Goal: Complete application form

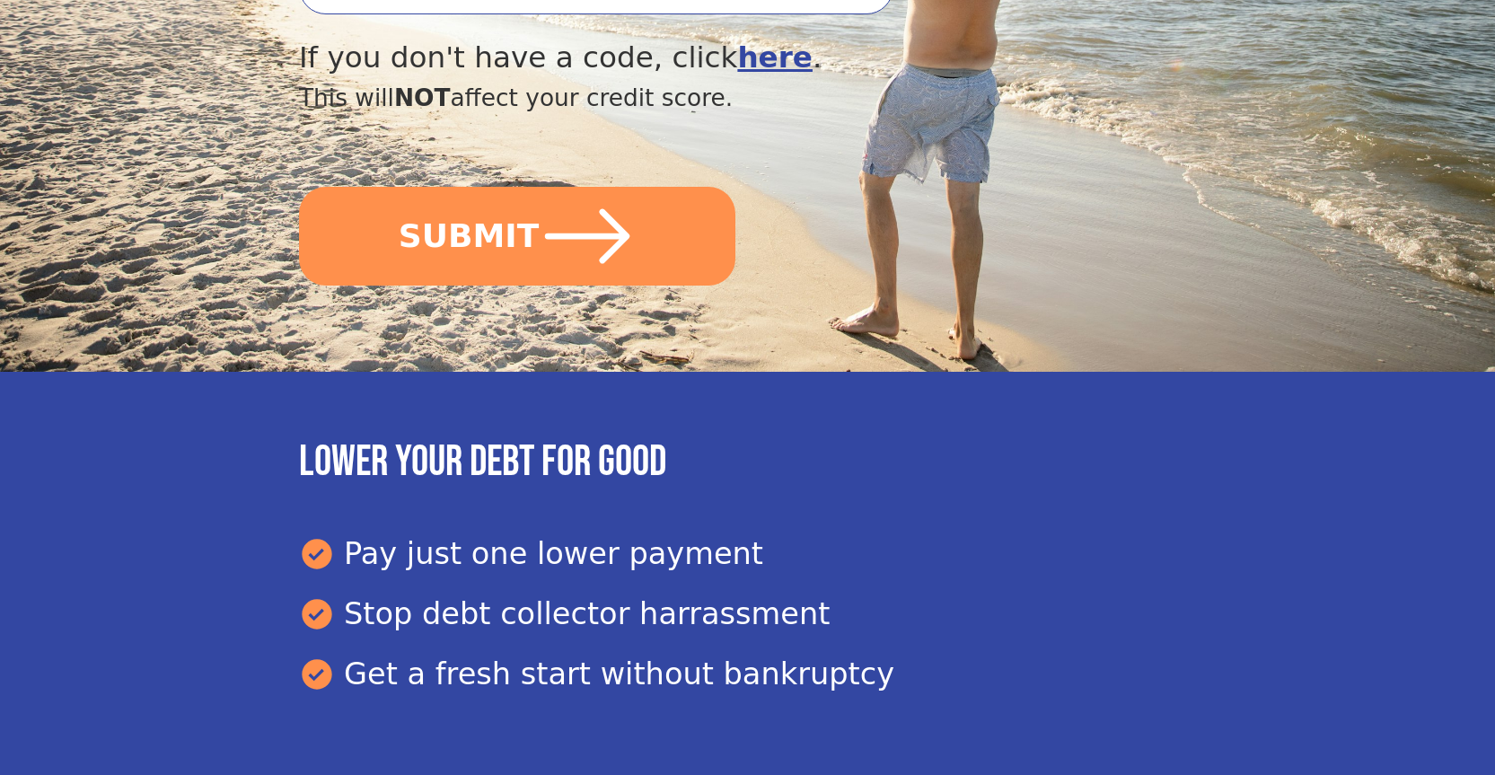
scroll to position [898, 0]
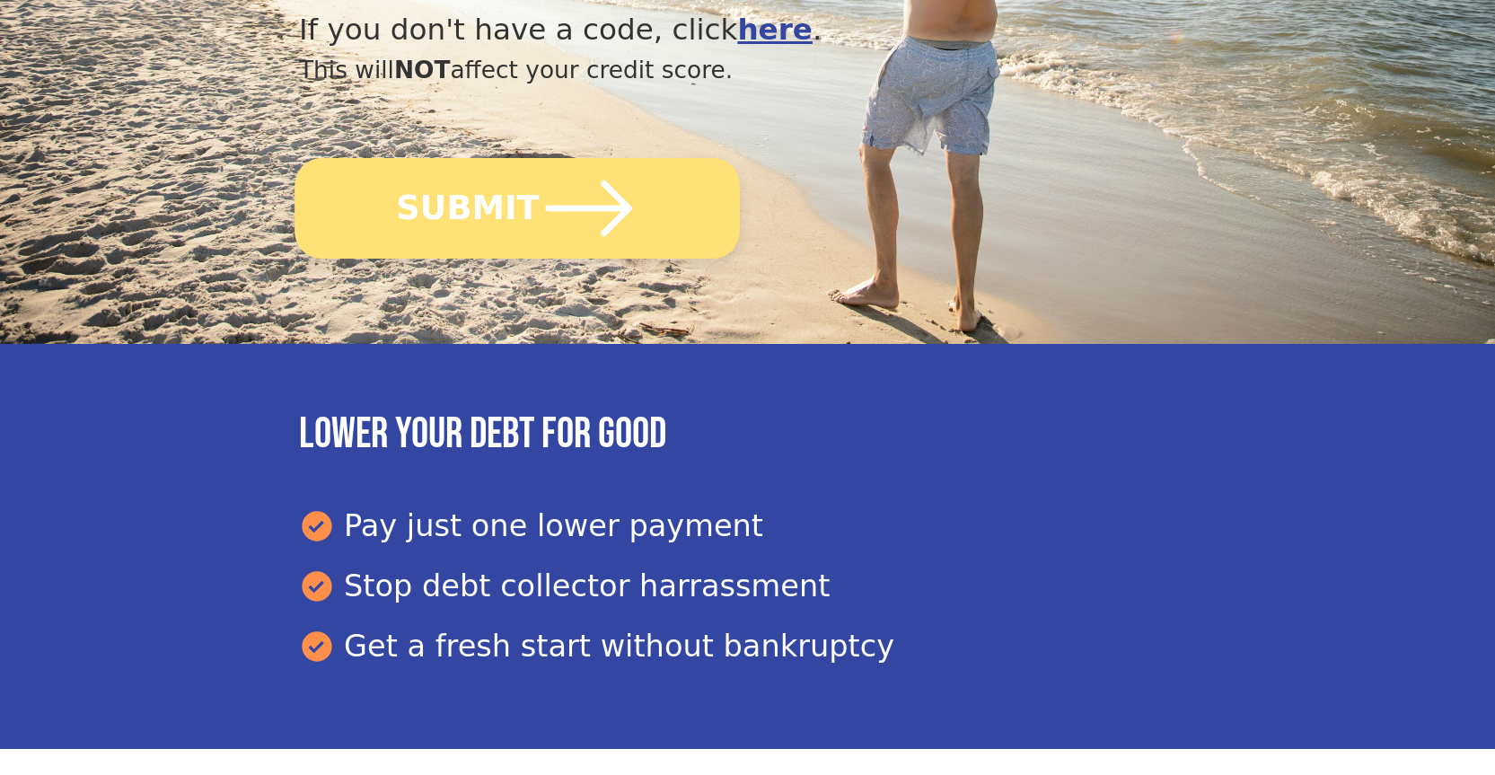
click at [576, 224] on icon "submit" at bounding box center [589, 208] width 99 height 99
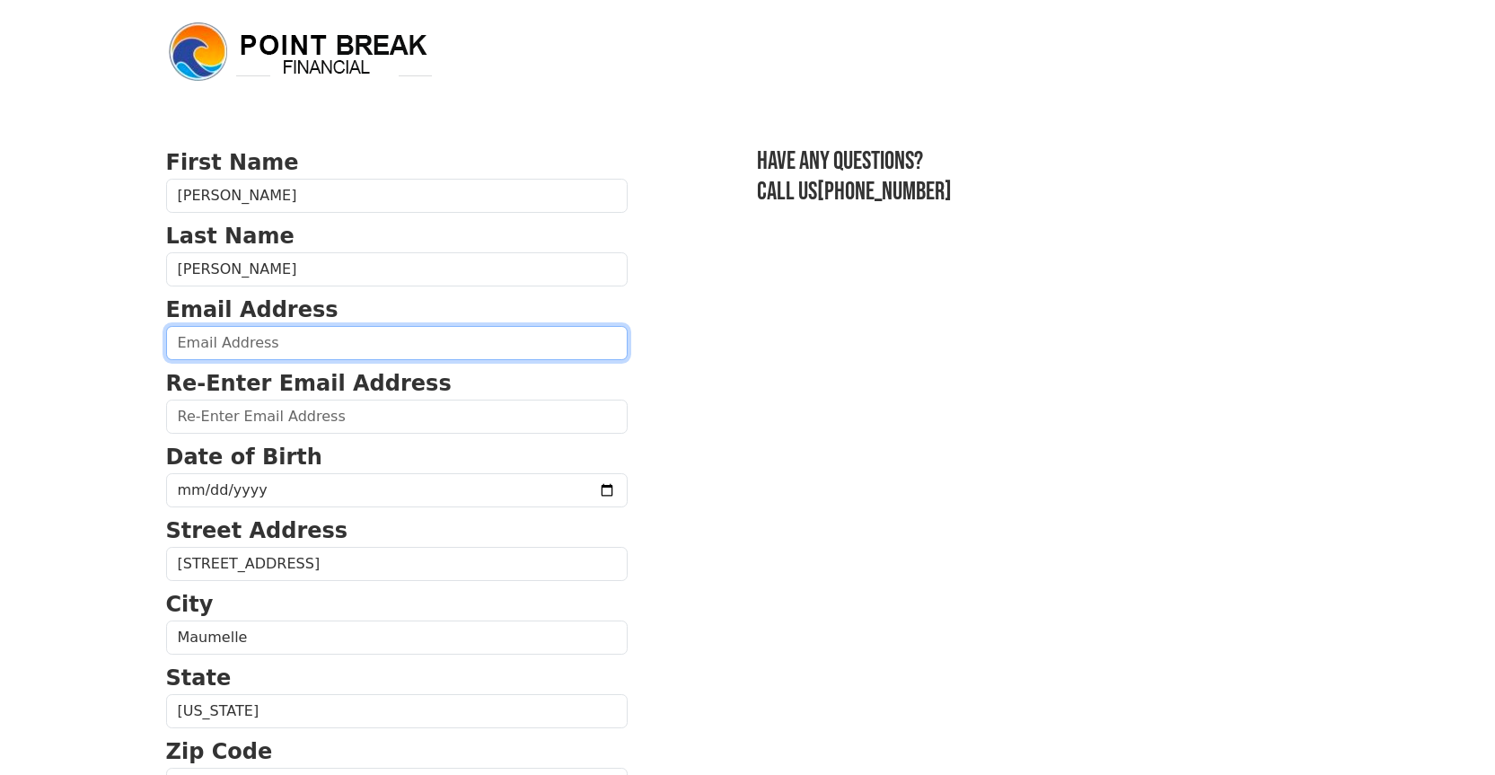
click at [294, 341] on input "email" at bounding box center [396, 343] width 461 height 34
type input "[EMAIL_ADDRESS][DOMAIN_NAME]"
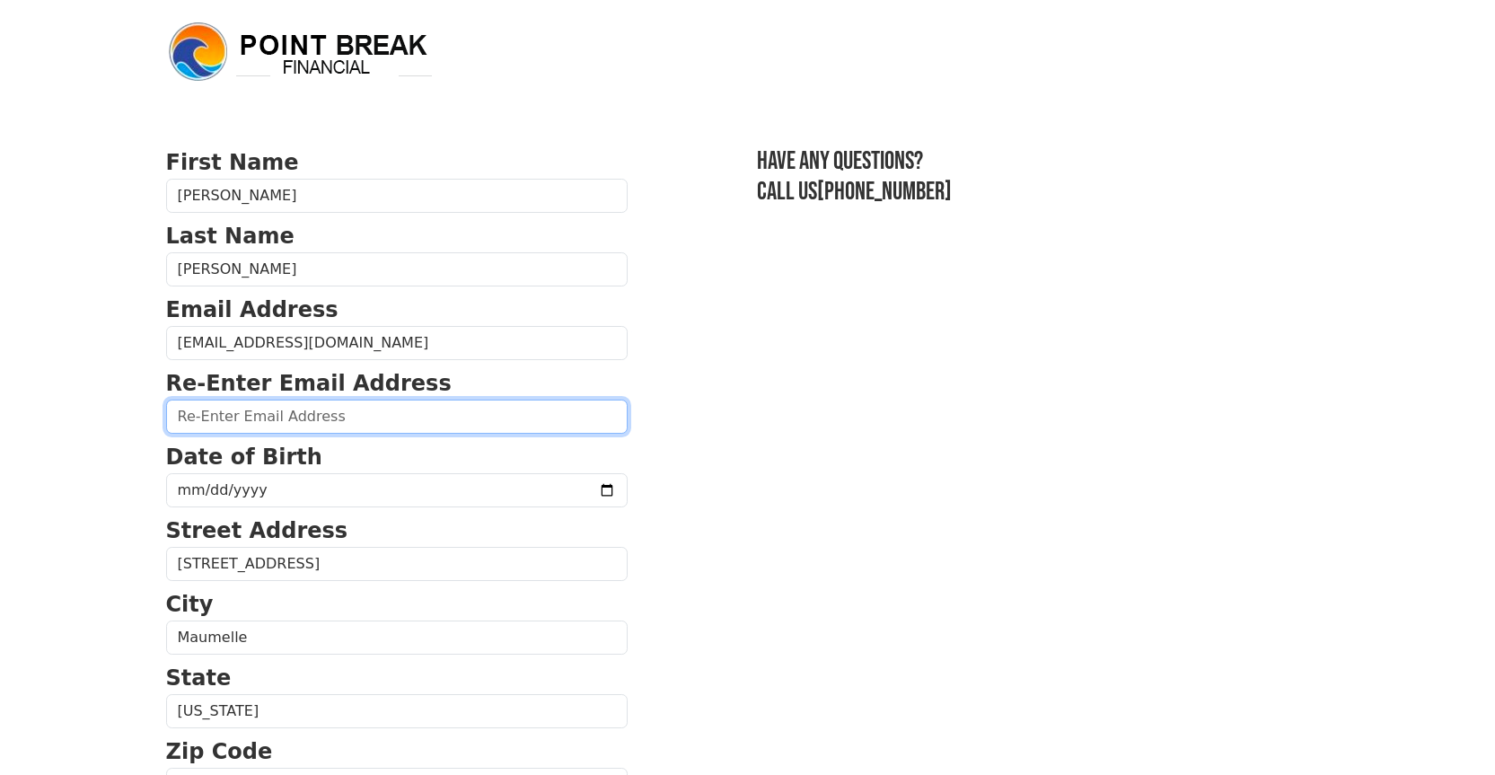
click at [329, 423] on input "email" at bounding box center [396, 417] width 461 height 34
click at [323, 417] on input "email" at bounding box center [396, 417] width 461 height 34
type input "[EMAIL_ADDRESS][DOMAIN_NAME]"
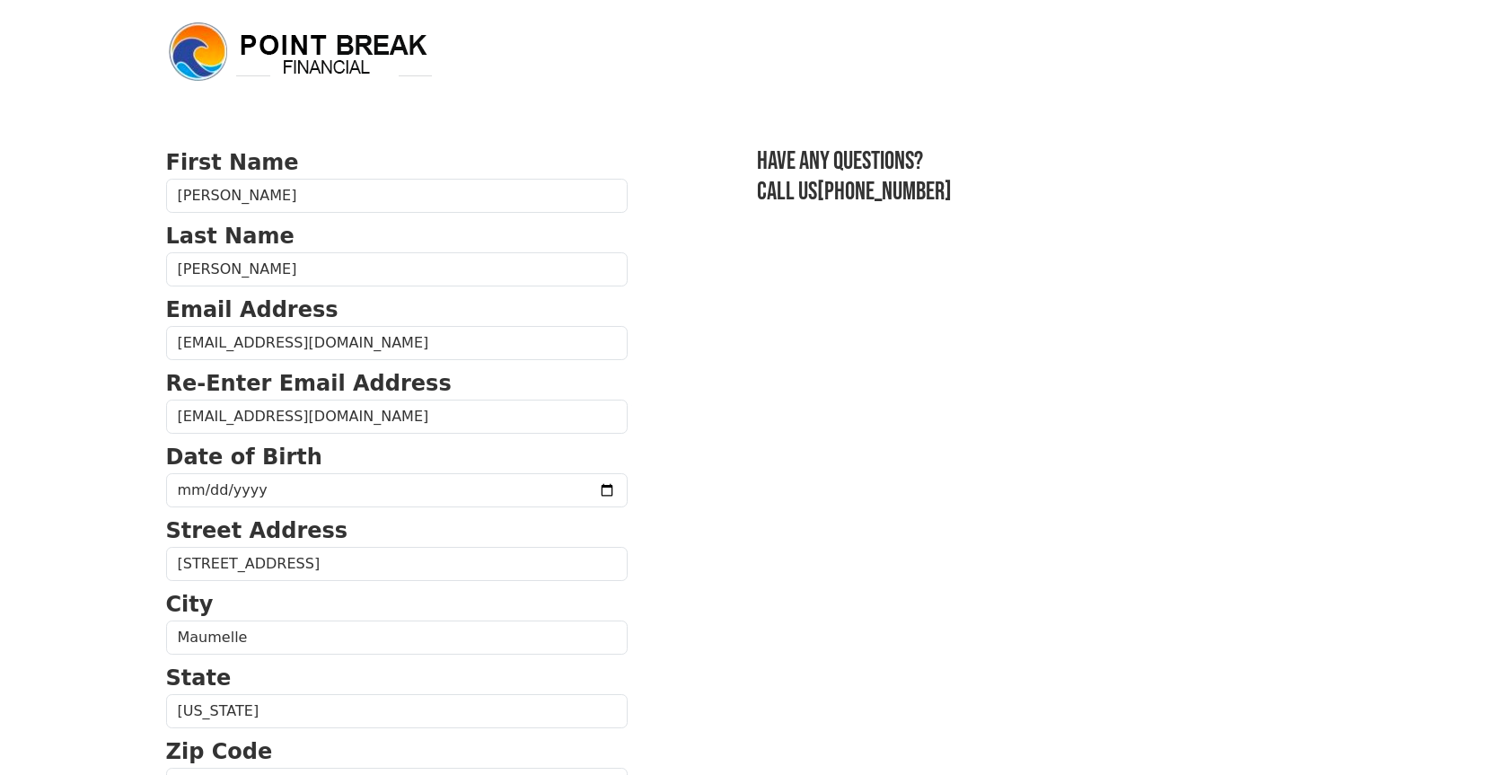
click at [366, 514] on form "First Name [PERSON_NAME] Last Name [PERSON_NAME] Email Address [EMAIL_ADDRESS][…" at bounding box center [396, 786] width 461 height 1280
click at [242, 490] on input "date" at bounding box center [396, 490] width 461 height 34
click at [185, 490] on input "date" at bounding box center [396, 490] width 461 height 34
type input "[DATE]"
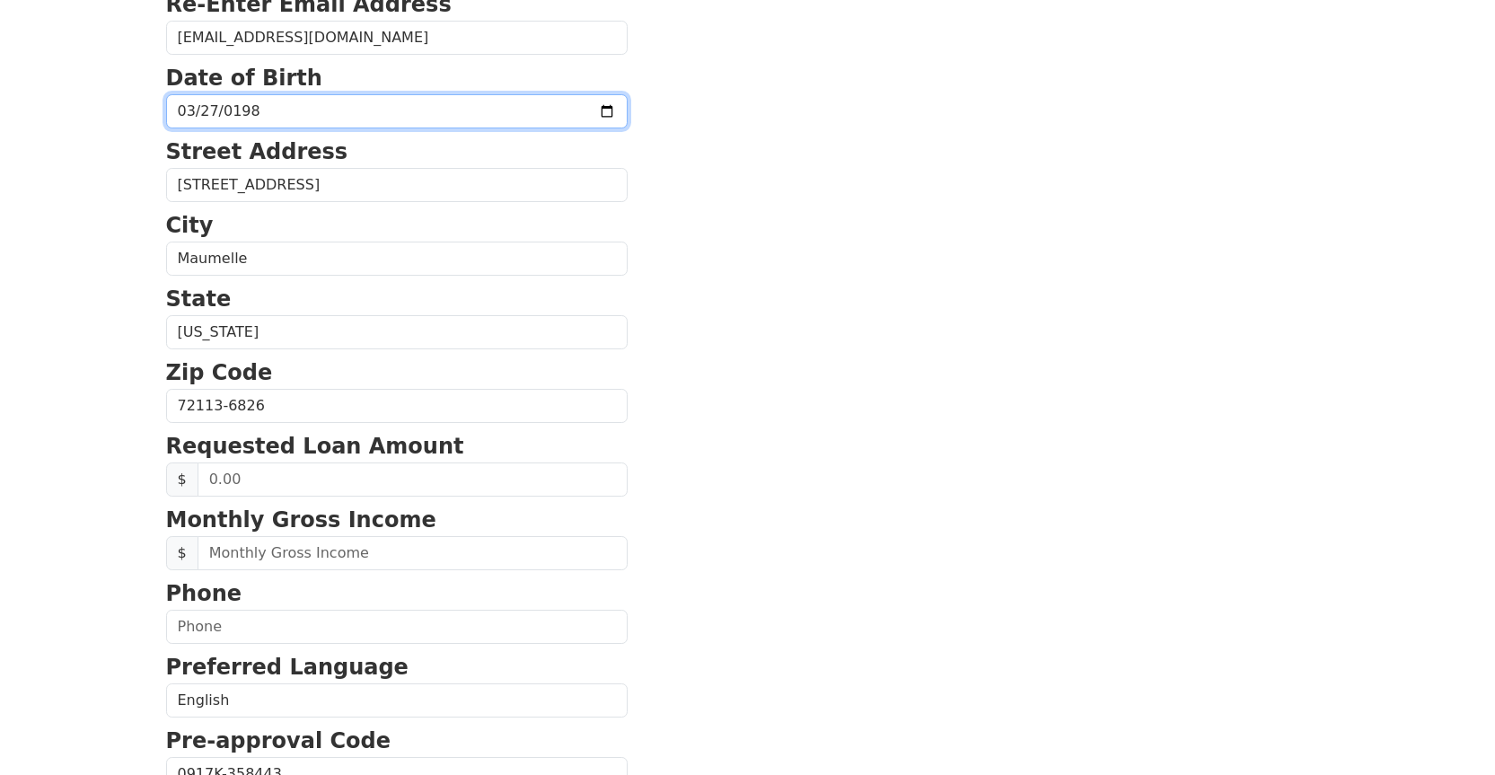
scroll to position [449, 0]
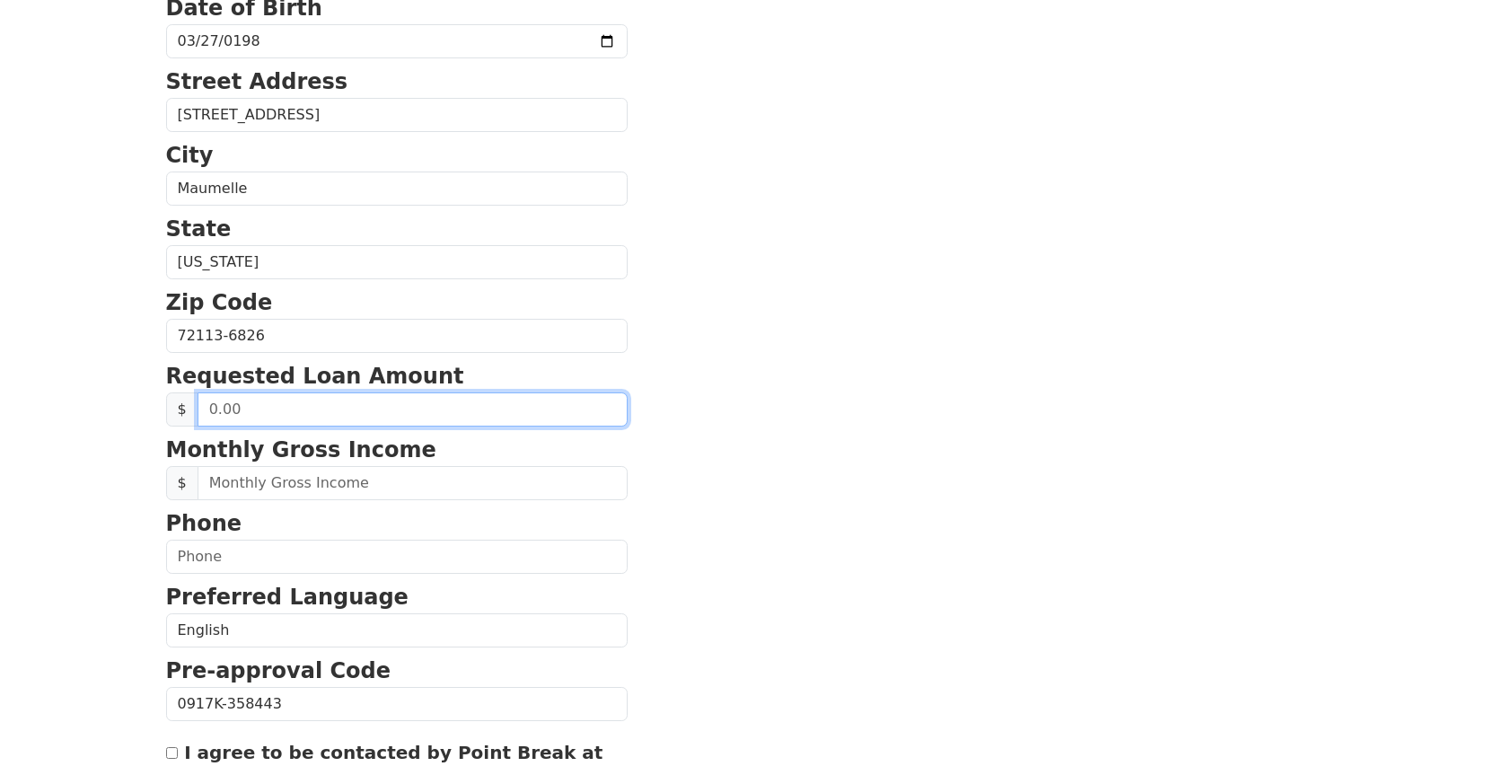
click at [266, 404] on input "text" at bounding box center [413, 409] width 430 height 34
click at [215, 408] on input "text" at bounding box center [413, 409] width 430 height 34
click at [209, 408] on input "text" at bounding box center [413, 409] width 430 height 34
drag, startPoint x: 271, startPoint y: 419, endPoint x: 175, endPoint y: 411, distance: 96.4
click at [175, 411] on div "$" at bounding box center [396, 409] width 461 height 34
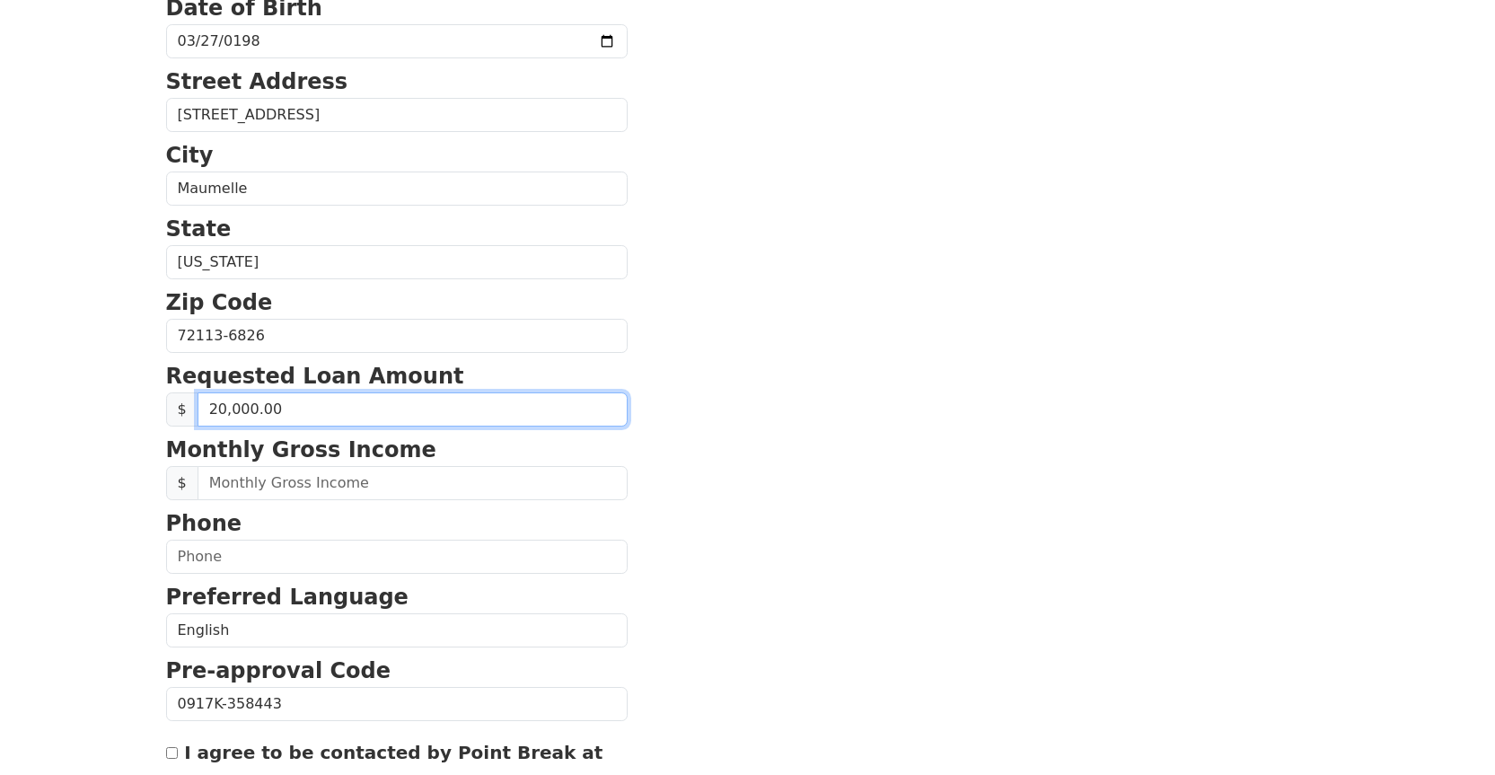
click at [224, 418] on input "20,000.00" at bounding box center [413, 409] width 430 height 34
type input "15,000.00"
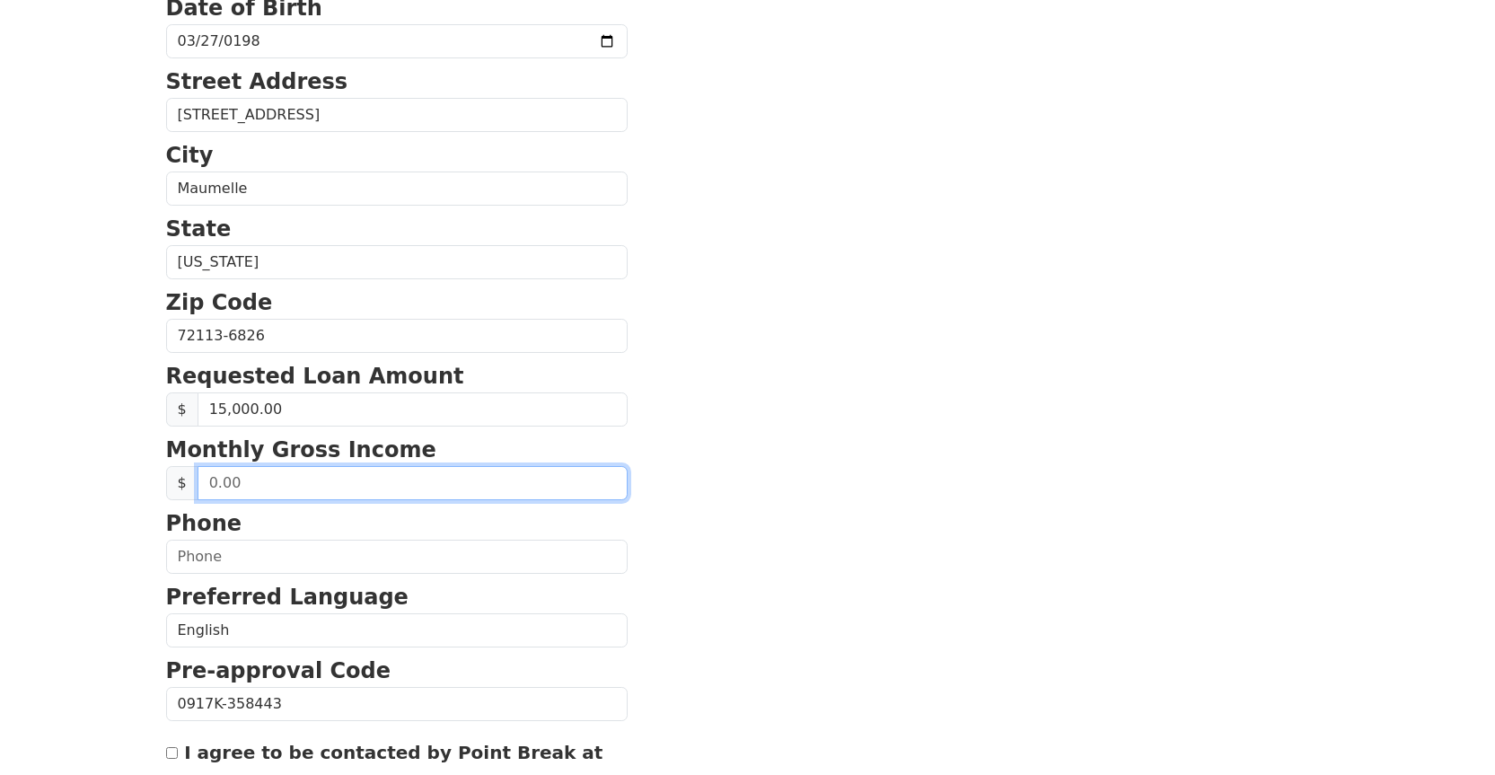
click at [258, 485] on input "text" at bounding box center [413, 483] width 430 height 34
type input "3,700.00"
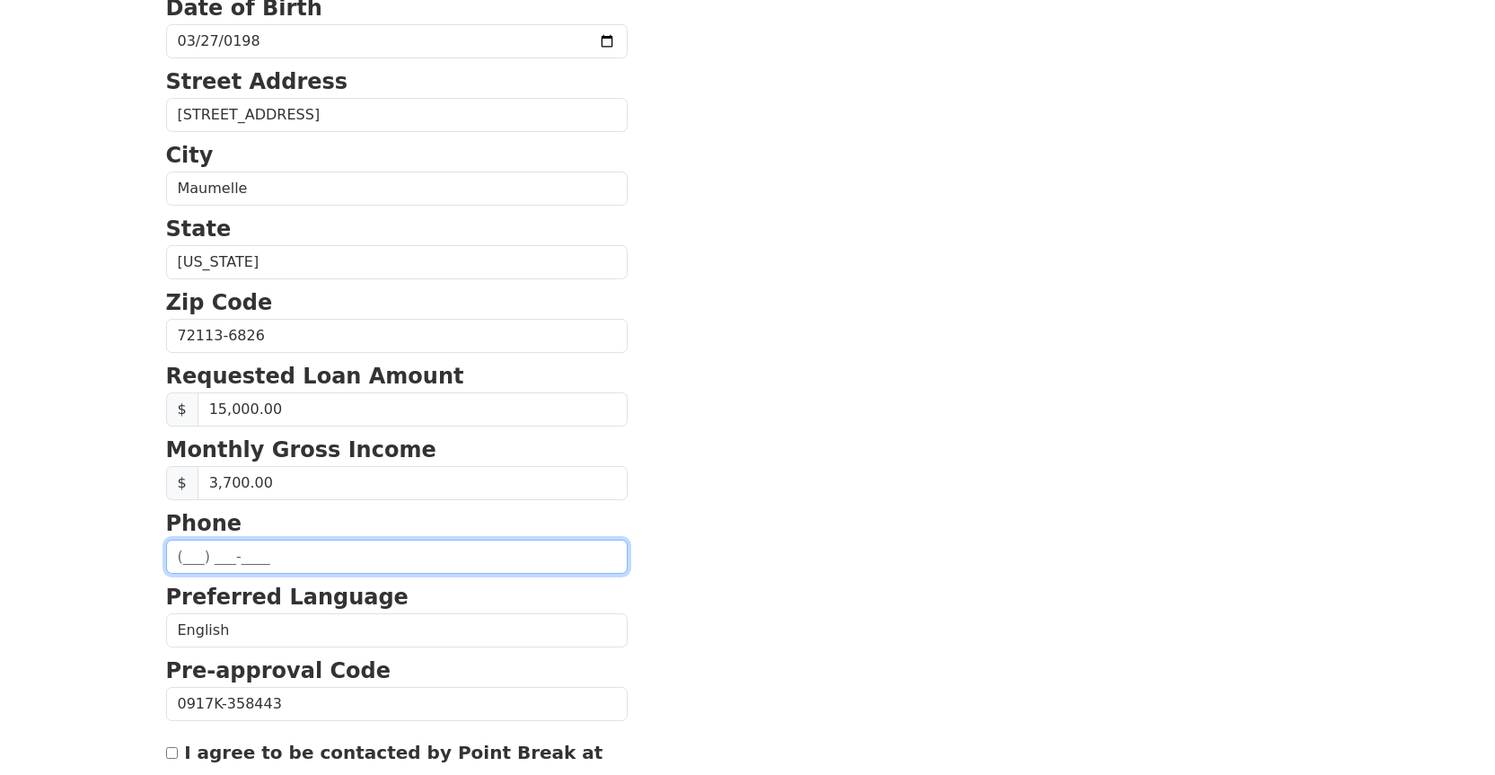
click at [251, 557] on input "text" at bounding box center [396, 557] width 461 height 34
type input "[PHONE_NUMBER]"
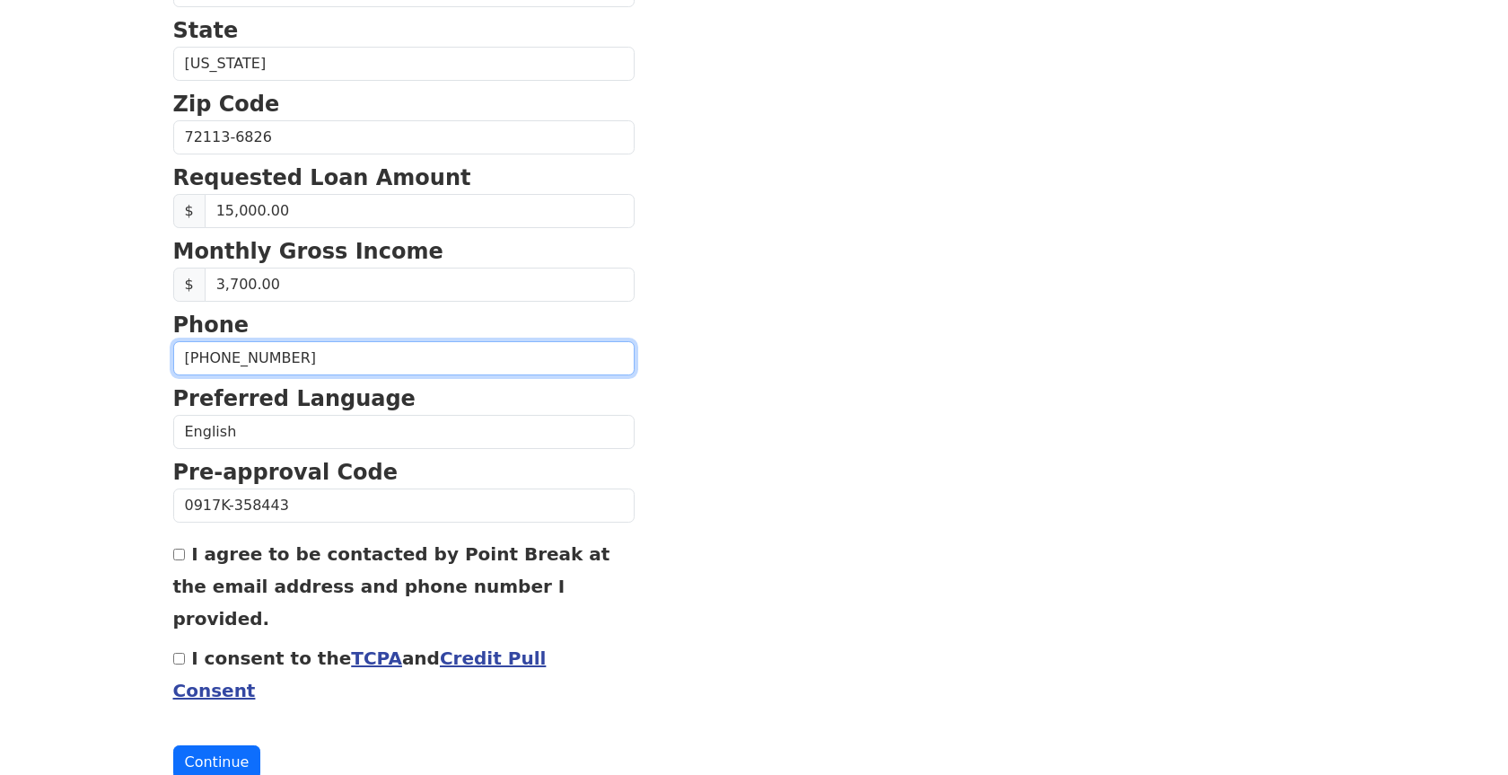
scroll to position [716, 0]
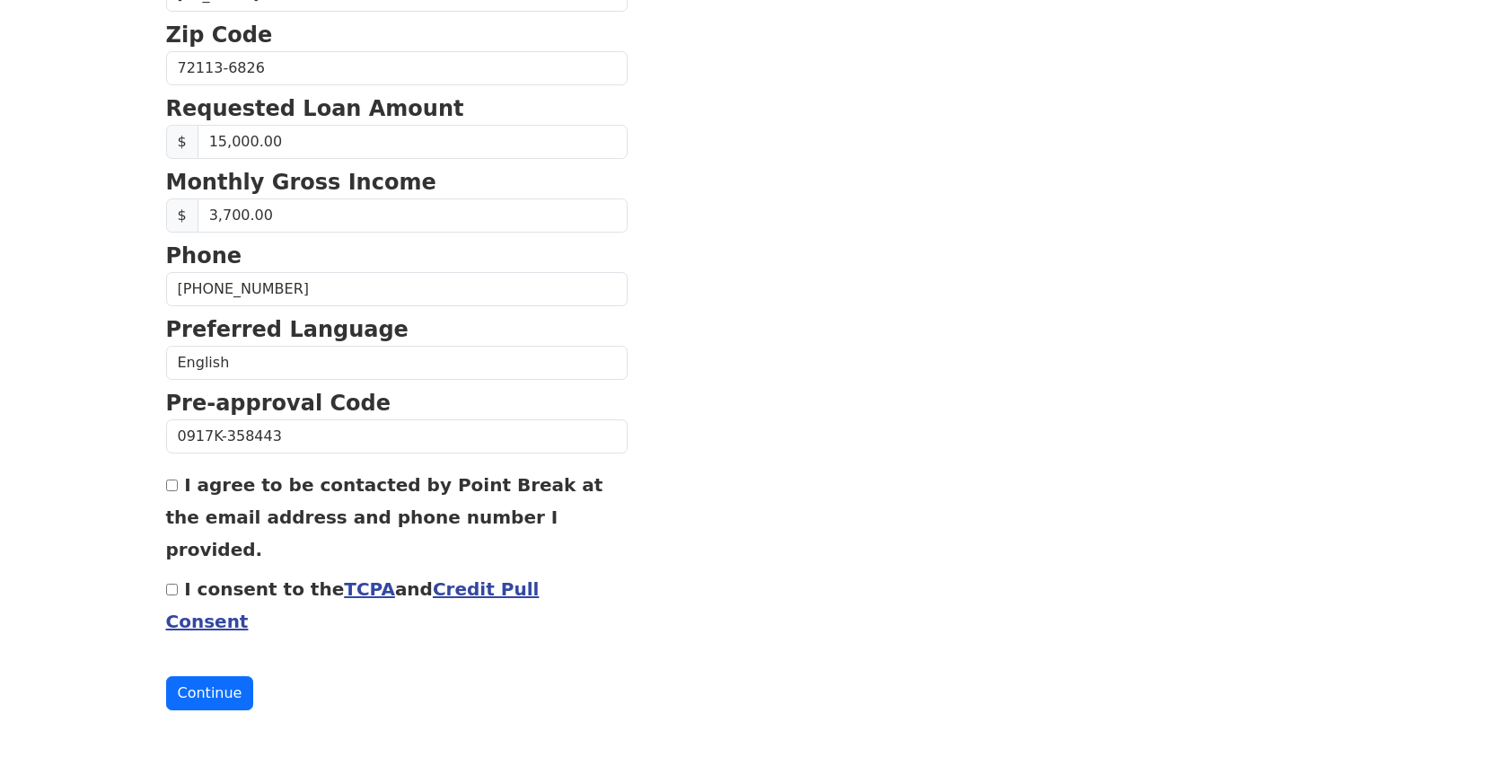
click at [182, 484] on div "I agree to be contacted by Point Break at the email address and phone number I …" at bounding box center [396, 516] width 461 height 97
click at [174, 487] on input "I agree to be contacted by Point Break at the email address and phone number I …" at bounding box center [172, 485] width 12 height 12
checkbox input "true"
click at [501, 587] on link "Credit Pull Consent" at bounding box center [352, 605] width 373 height 54
